Goal: Obtain resource: Obtain resource

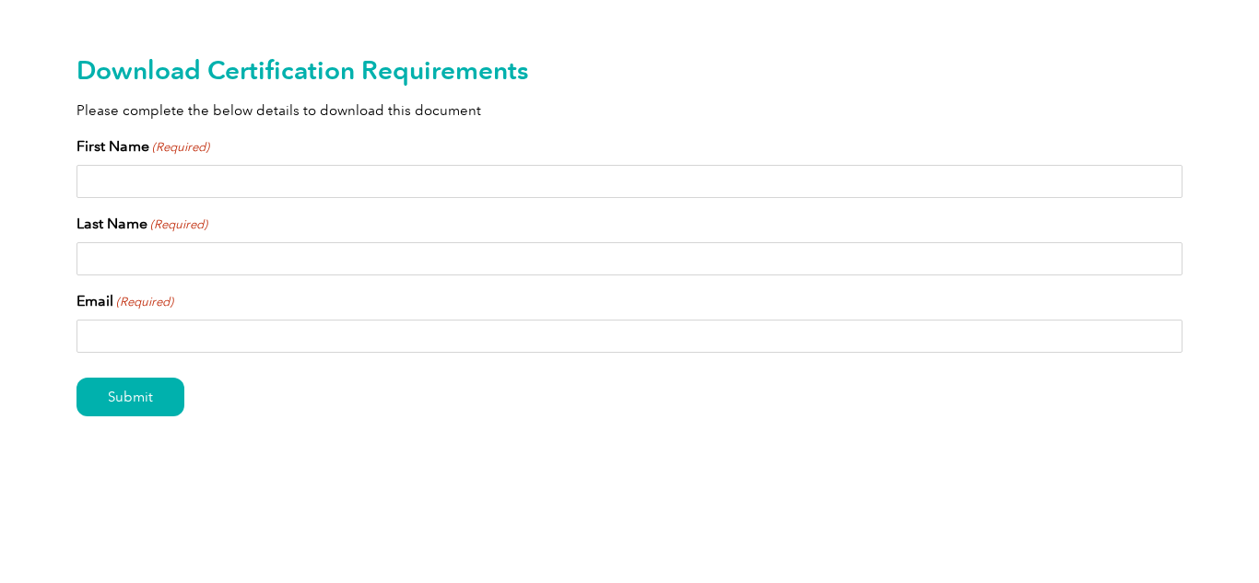
click at [165, 186] on input "First Name (Required)" at bounding box center [629, 181] width 1106 height 33
type input "Delwyn"
type input "Belcher"
type input "del.bel193@gmail.com"
click at [154, 395] on input "Submit" at bounding box center [130, 397] width 108 height 39
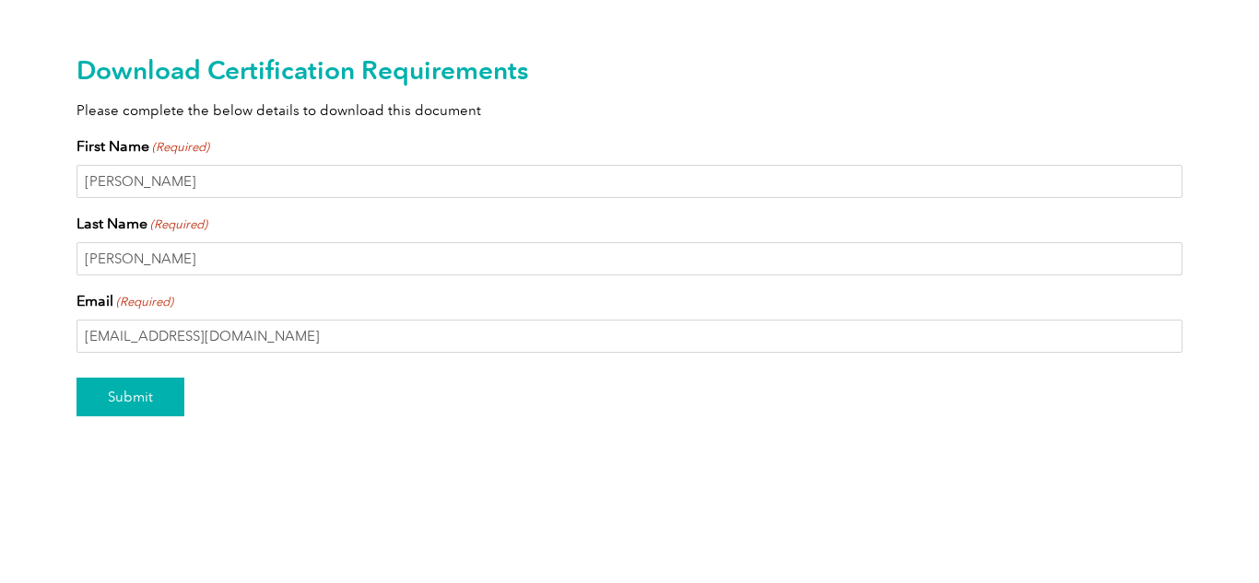
click at [121, 394] on input "Submit" at bounding box center [130, 397] width 108 height 39
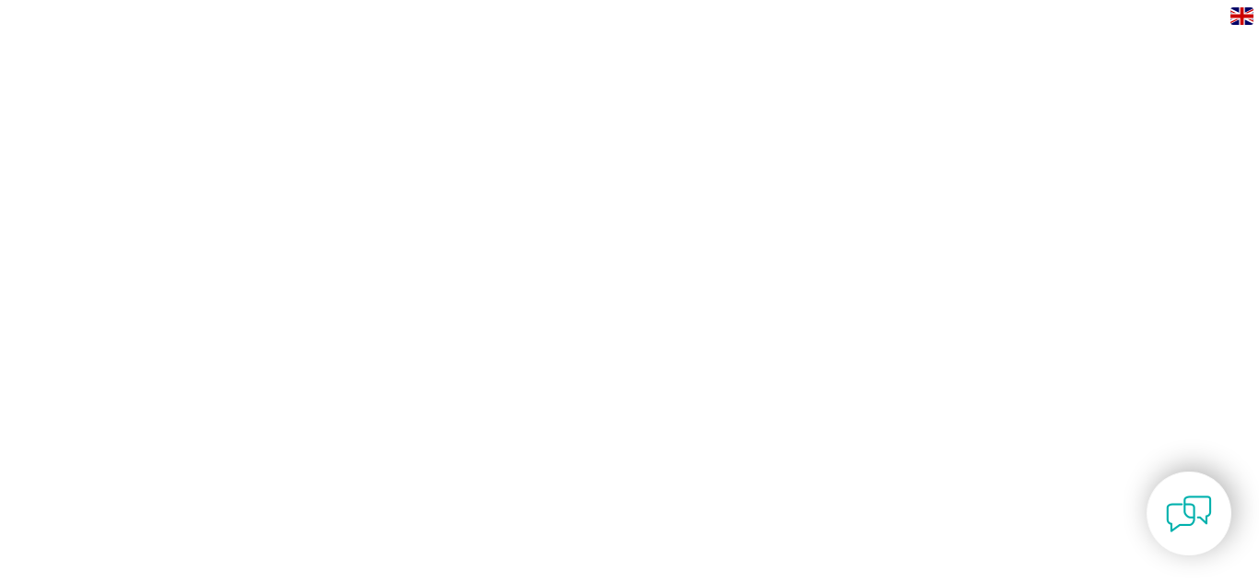
click at [759, 120] on html "BACK TO TOP Leading the way to excellence Search" at bounding box center [629, 60] width 1259 height 120
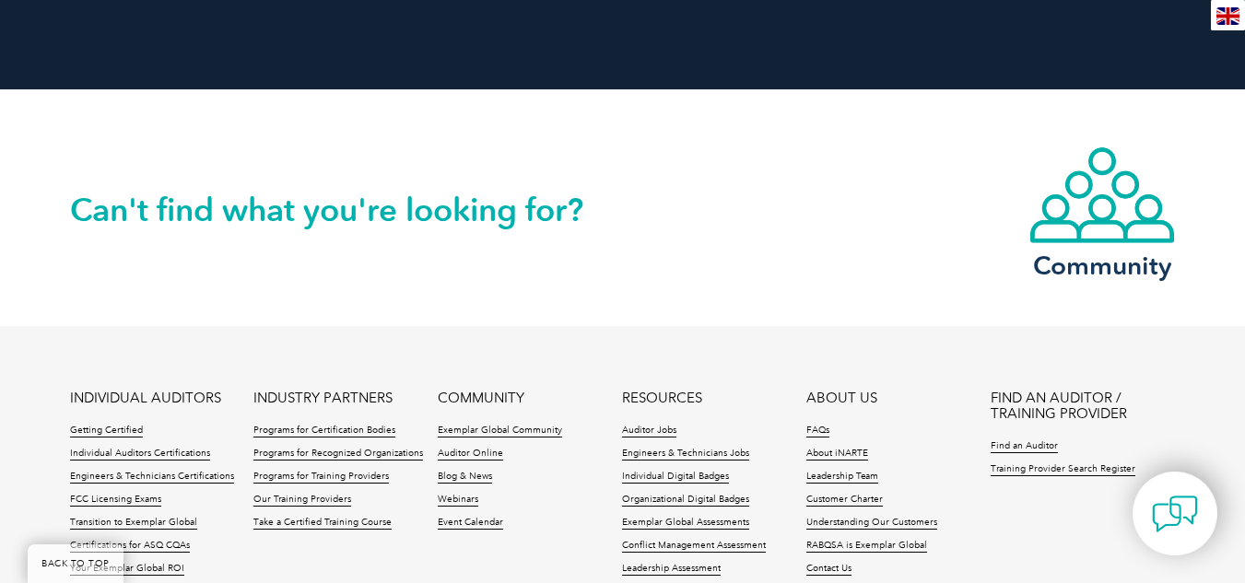
scroll to position [2027, 0]
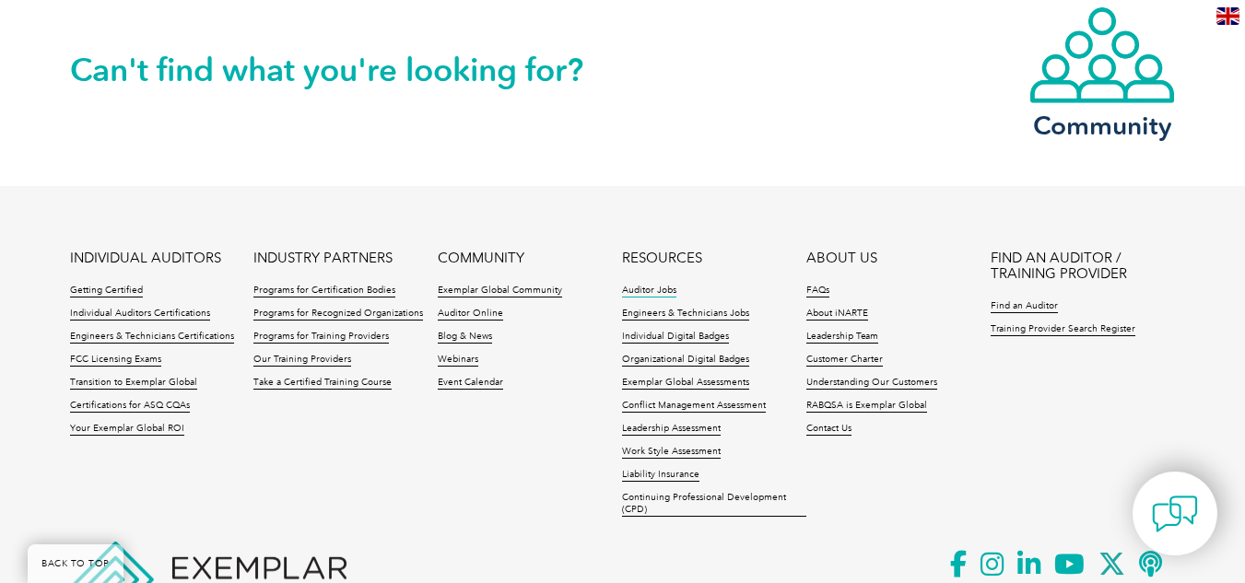
click at [658, 291] on link "Auditor Jobs" at bounding box center [649, 291] width 54 height 13
click at [544, 290] on link "Exemplar Global Community" at bounding box center [500, 291] width 124 height 13
